Goal: Check status

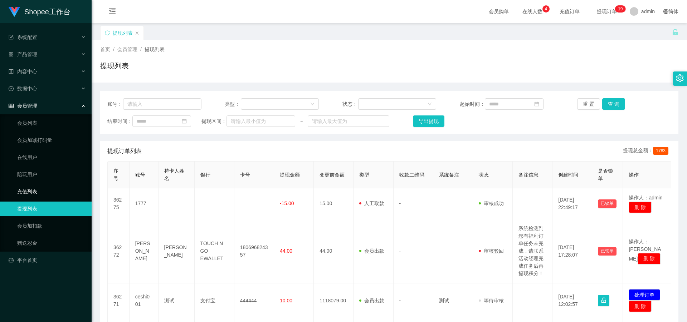
click at [31, 191] on link "充值列表" at bounding box center [51, 192] width 69 height 14
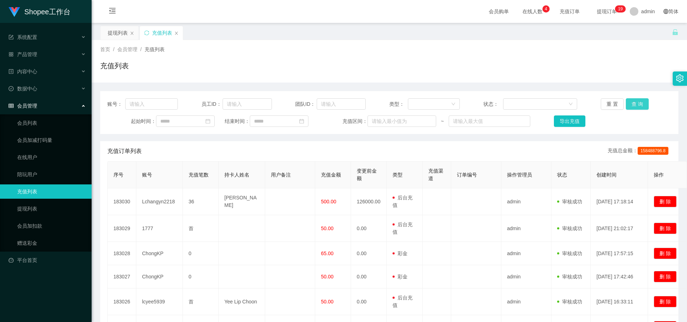
click at [307, 105] on button "查 询" at bounding box center [637, 103] width 23 height 11
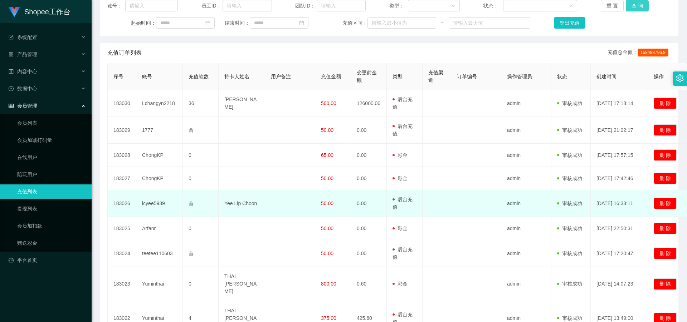
scroll to position [107, 0]
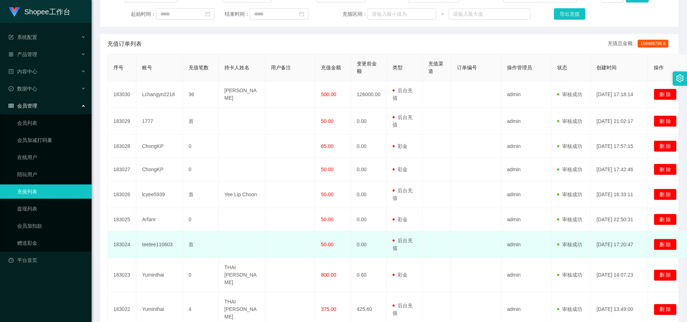
drag, startPoint x: 267, startPoint y: 227, endPoint x: 245, endPoint y: 256, distance: 36.9
click at [245, 236] on td at bounding box center [242, 245] width 47 height 27
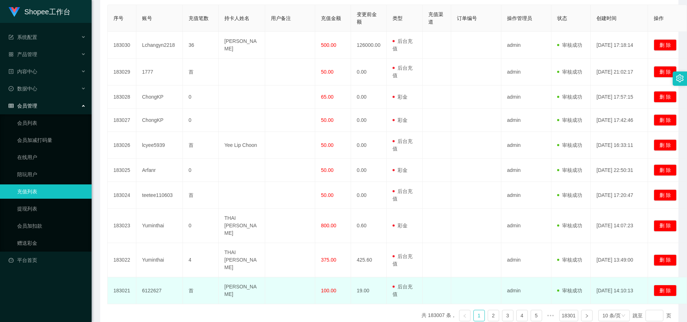
scroll to position [176, 0]
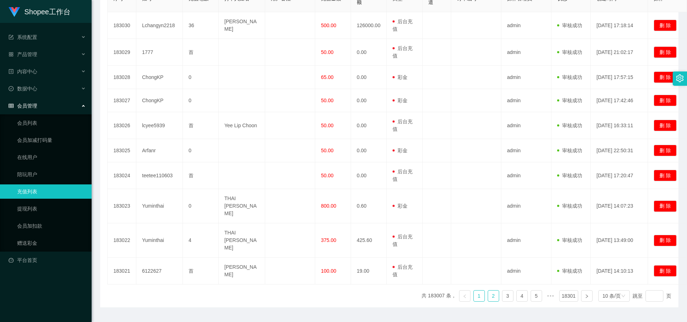
click at [307, 236] on link "2" at bounding box center [493, 296] width 11 height 11
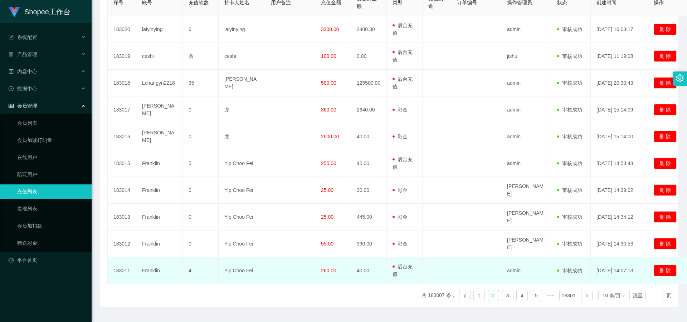
scroll to position [173, 0]
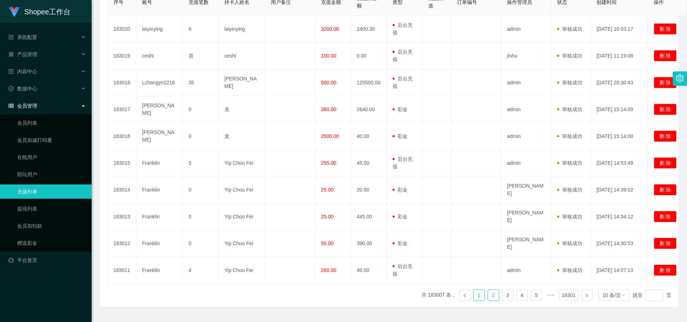
click at [307, 236] on link "1" at bounding box center [479, 295] width 11 height 11
